Goal: Transaction & Acquisition: Purchase product/service

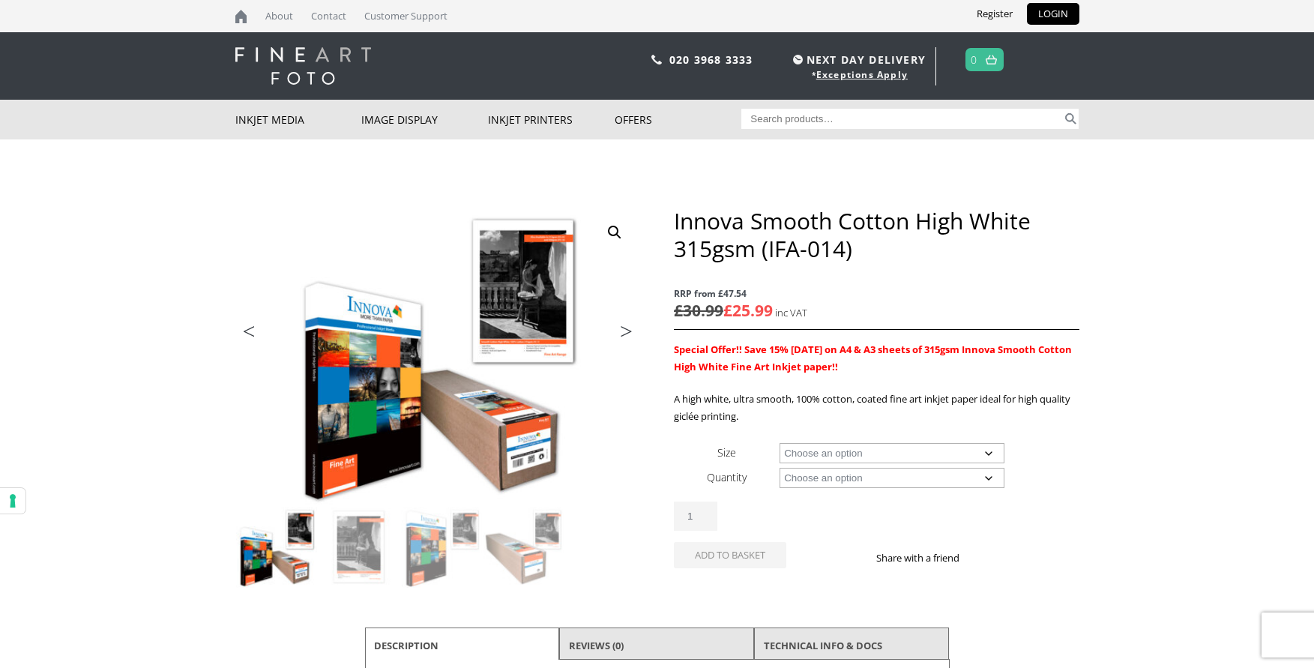
click at [990, 452] on select "Choose an option A4 Sheet A3 Sheet A3+ Sheet A2 Sheet 17" Wide Roll 24" Wide Ro…" at bounding box center [892, 453] width 225 height 20
click at [780, 443] on select "Choose an option A4 Sheet A3 Sheet A3+ Sheet A2 Sheet 17" Wide Roll 24" Wide Ro…" at bounding box center [892, 453] width 225 height 20
select select "a4-sheet"
click at [989, 479] on select "Choose an option 25 Sheets" at bounding box center [892, 478] width 225 height 20
select select "25-sheets"
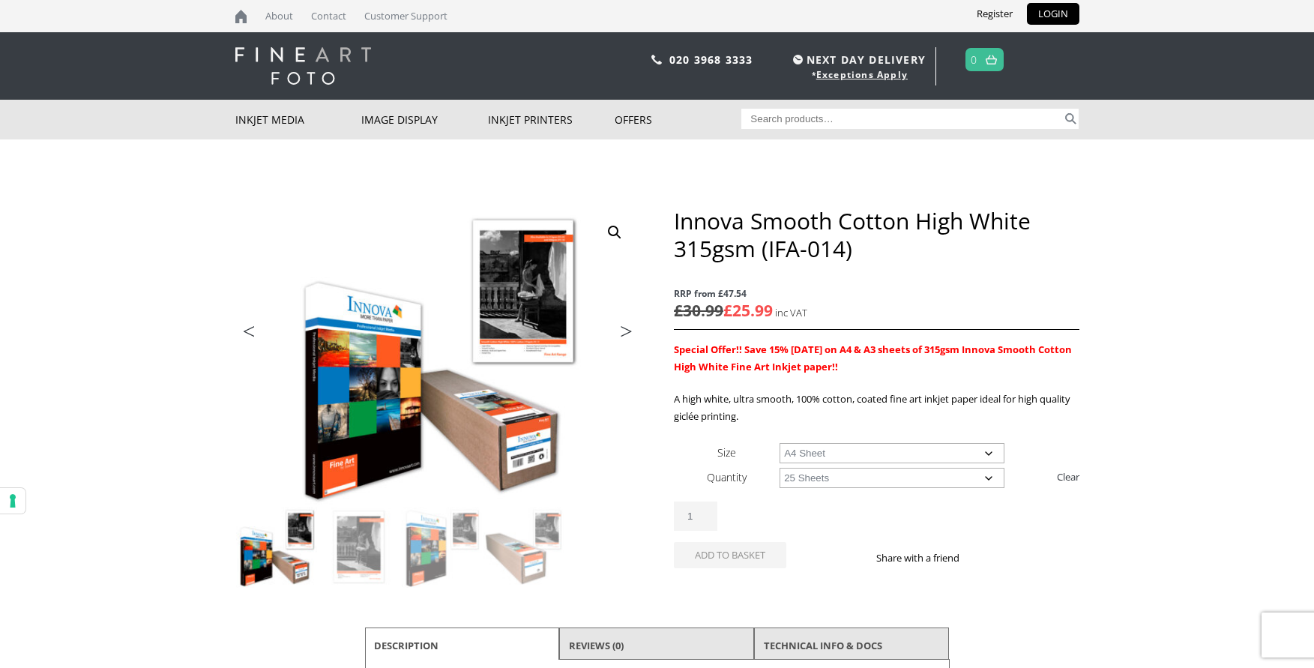
click at [780, 468] on select "Choose an option 25 Sheets" at bounding box center [892, 478] width 225 height 20
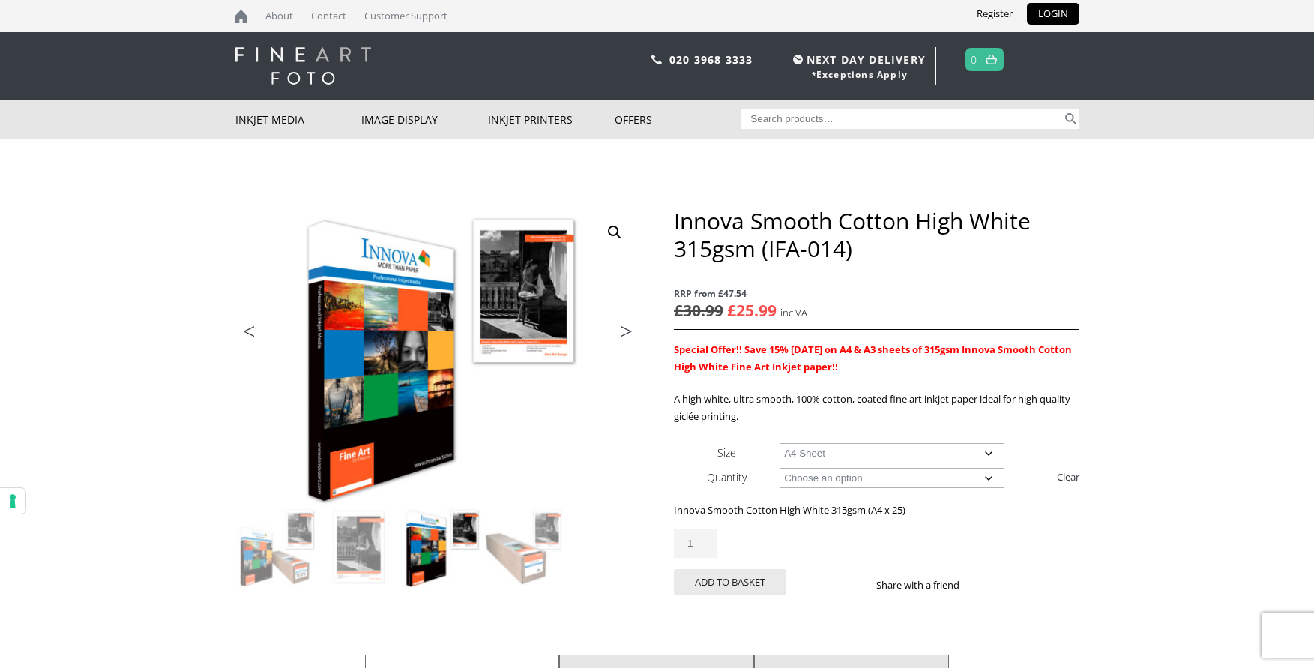
click at [988, 453] on select "Choose an option A4 Sheet A3 Sheet A3+ Sheet A2 Sheet" at bounding box center [892, 453] width 225 height 20
click at [780, 443] on select "Choose an option A4 Sheet A3 Sheet A3+ Sheet A2 Sheet" at bounding box center [892, 453] width 225 height 20
click at [989, 477] on select "Choose an option 25 Sheets" at bounding box center [892, 478] width 225 height 20
click at [780, 468] on select "Choose an option 25 Sheets" at bounding box center [892, 478] width 225 height 20
click at [985, 453] on select "Choose an option A4 Sheet A3 Sheet A3+ Sheet A2 Sheet" at bounding box center [892, 453] width 225 height 20
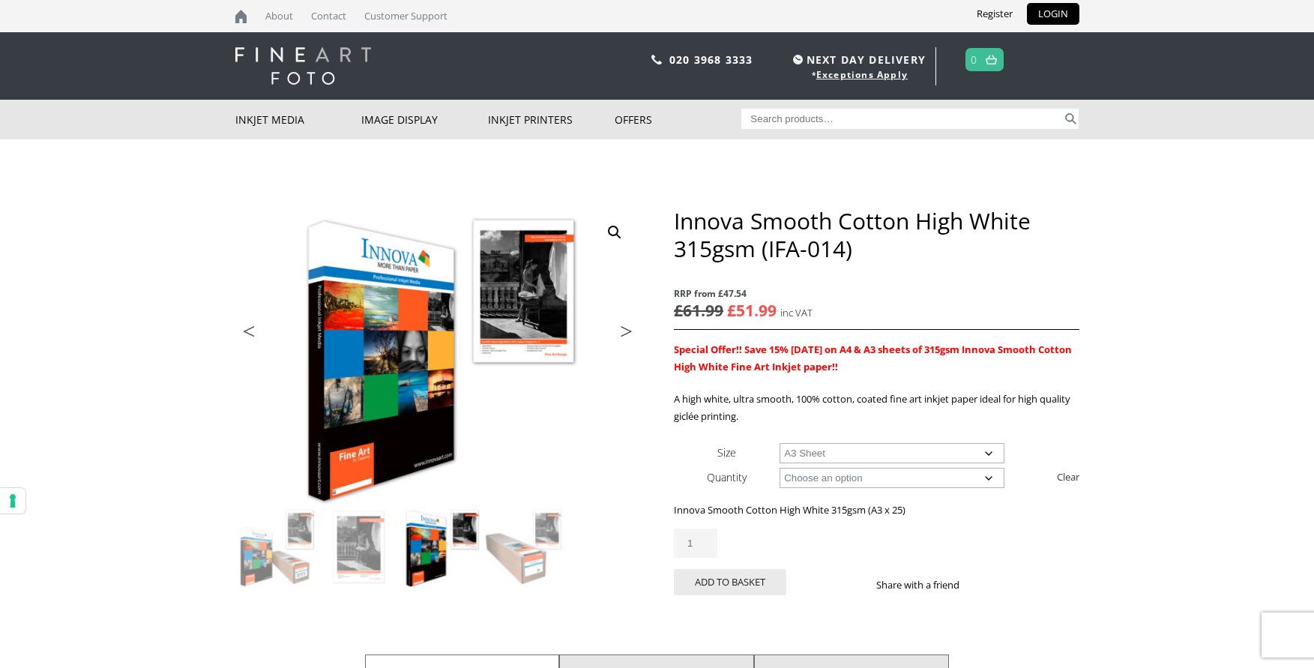
select select "a2-sheet"
click at [780, 443] on select "Choose an option A4 Sheet A3 Sheet A3+ Sheet A2 Sheet" at bounding box center [892, 453] width 225 height 20
click at [990, 477] on select "Choose an option 25 Sheets" at bounding box center [892, 478] width 225 height 20
drag, startPoint x: 990, startPoint y: 477, endPoint x: 1072, endPoint y: 549, distance: 108.4
click at [1072, 549] on div "Innova Smooth Cotton High White 315gsm (IFA-014) quantity 1" at bounding box center [876, 542] width 405 height 29
